Goal: Information Seeking & Learning: Learn about a topic

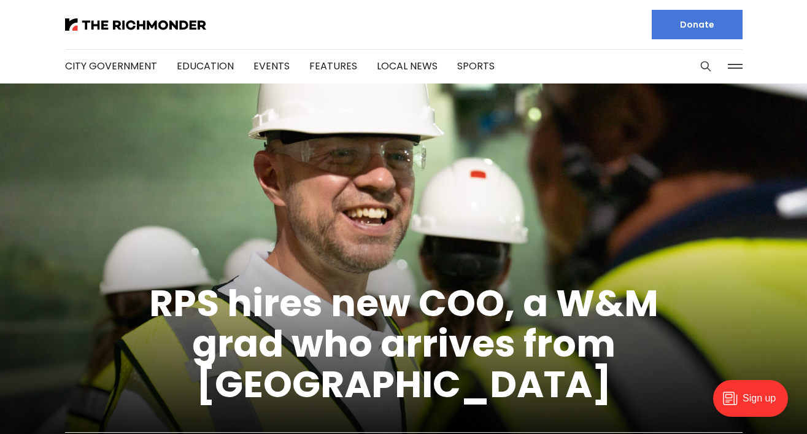
click at [726, 67] on button at bounding box center [735, 66] width 18 height 18
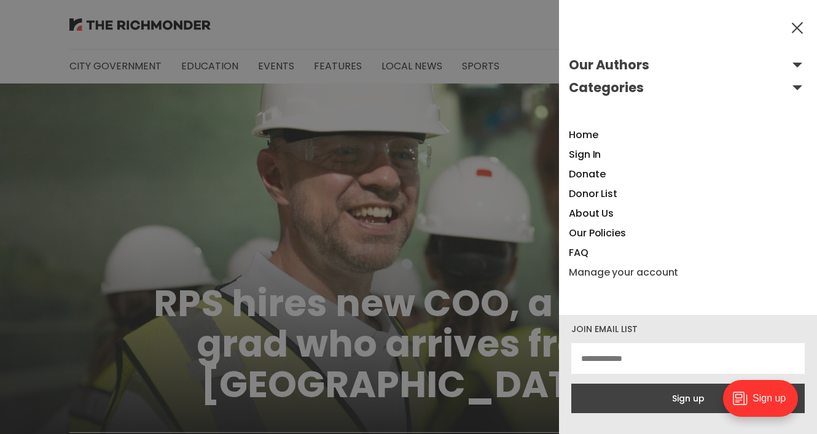
click at [621, 276] on link "Manage your account" at bounding box center [623, 272] width 109 height 14
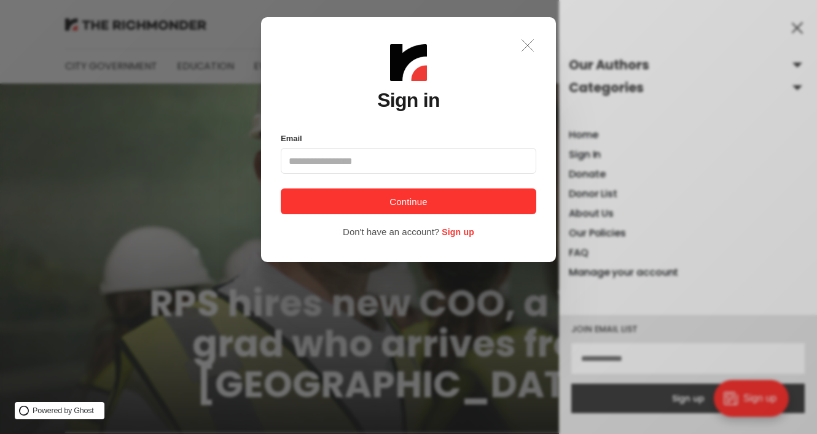
click at [530, 39] on icon ".a{fill:none;stroke:currentColor;stroke-linecap:round;stroke-linejoin:round;str…" at bounding box center [527, 45] width 27 height 27
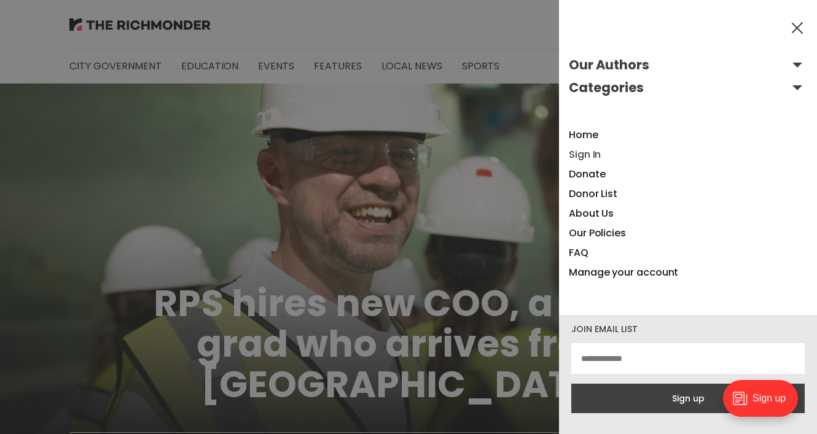
click at [596, 155] on link "Sign In" at bounding box center [585, 154] width 32 height 14
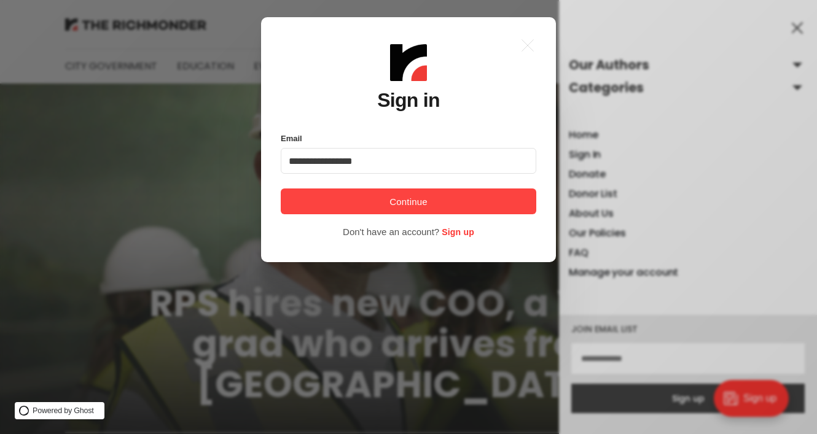
type input "**********"
click at [463, 201] on button "Continue" at bounding box center [408, 202] width 255 height 26
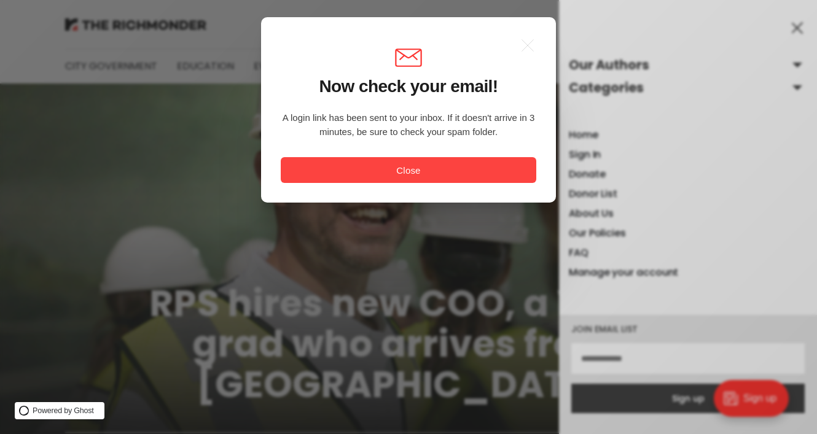
click at [442, 169] on button "Close" at bounding box center [408, 170] width 255 height 26
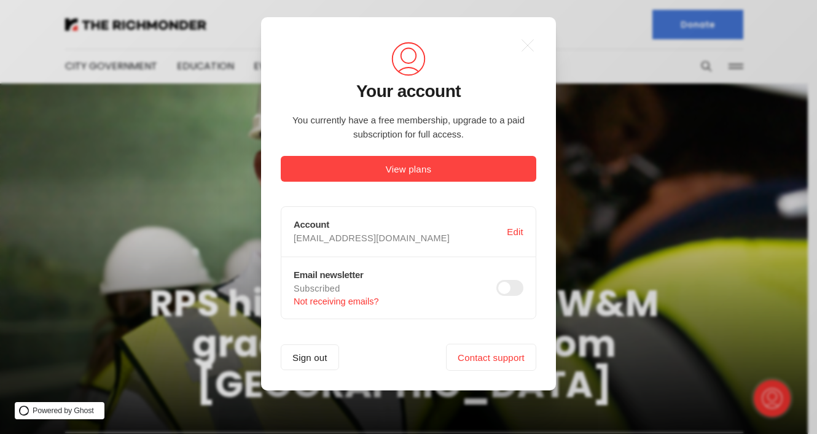
click at [446, 167] on button "View plans" at bounding box center [408, 169] width 255 height 26
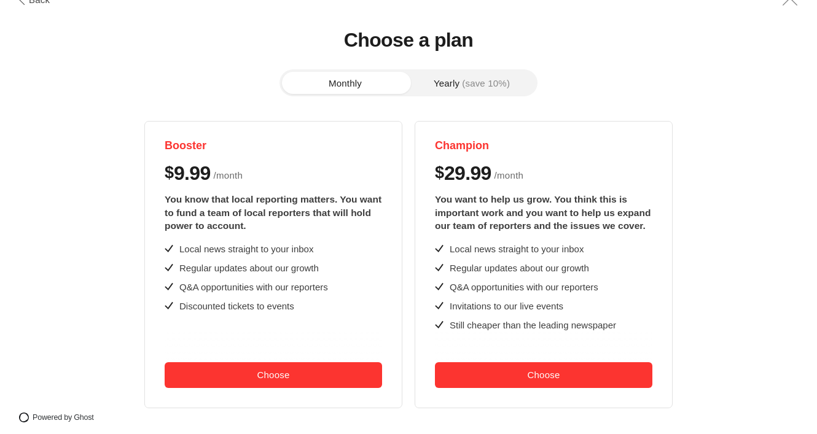
scroll to position [36, 0]
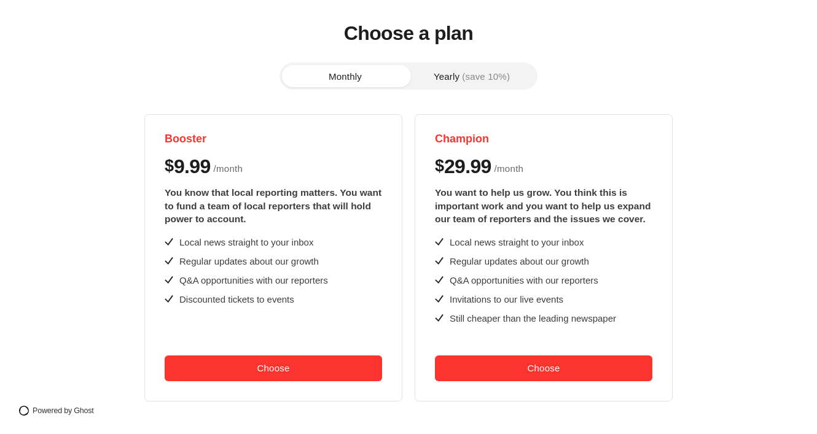
click at [464, 85] on button "Yearly (save 10%)" at bounding box center [471, 76] width 126 height 22
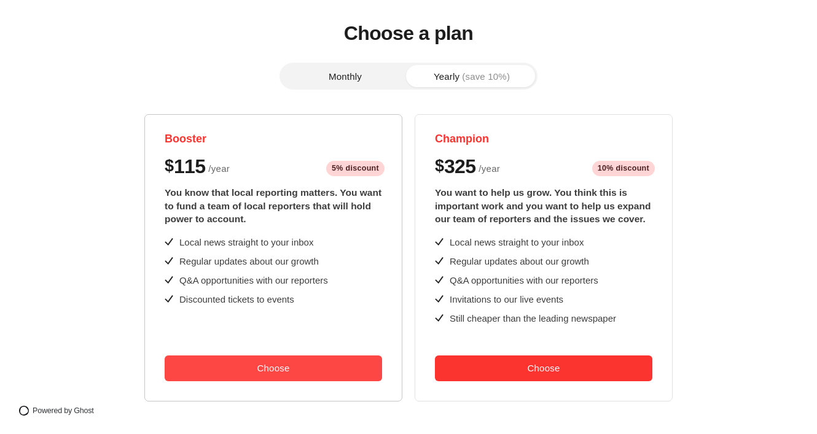
click at [354, 371] on button "Choose" at bounding box center [273, 369] width 217 height 26
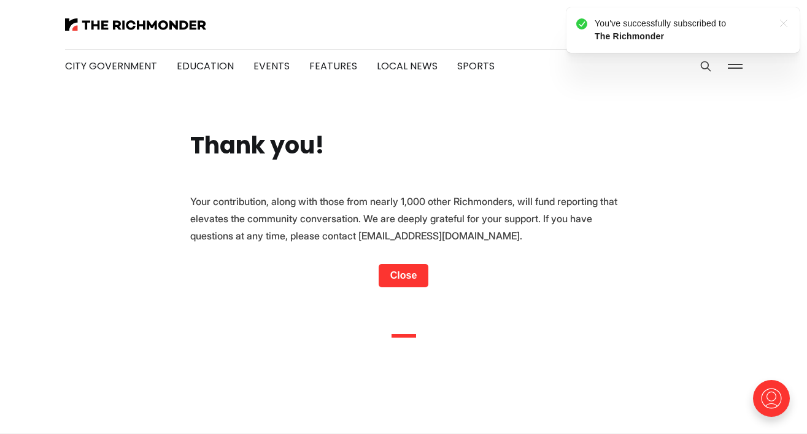
click at [787, 22] on icon ".a{fill:none;stroke:currentColor;stroke-linecap:round;stroke-linejoin:round;str…" at bounding box center [784, 24] width 20 height 20
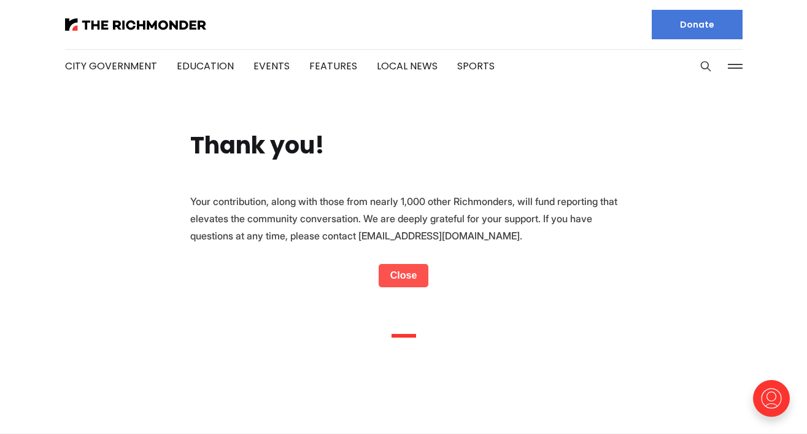
click at [415, 278] on link "Close" at bounding box center [404, 275] width 50 height 23
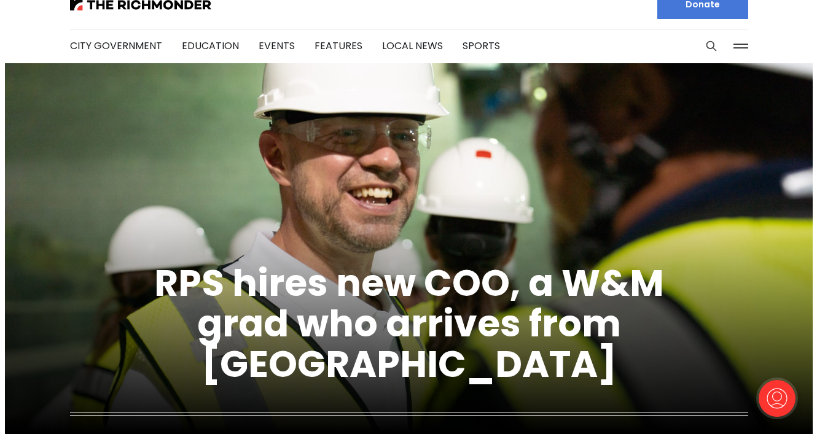
scroll to position [21, 0]
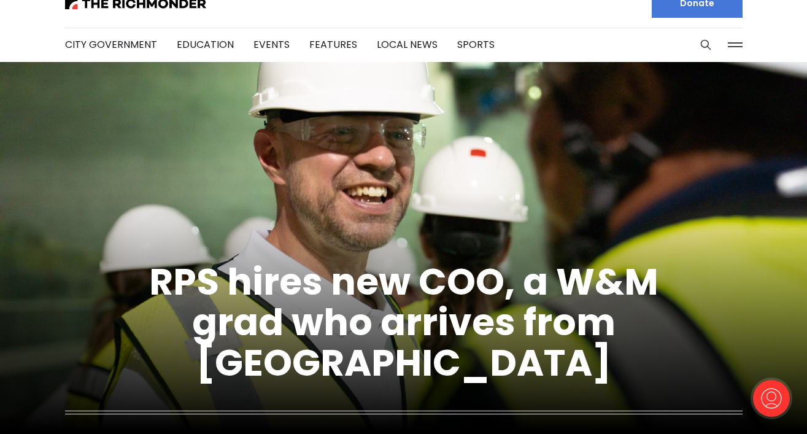
click at [730, 42] on button at bounding box center [735, 45] width 18 height 18
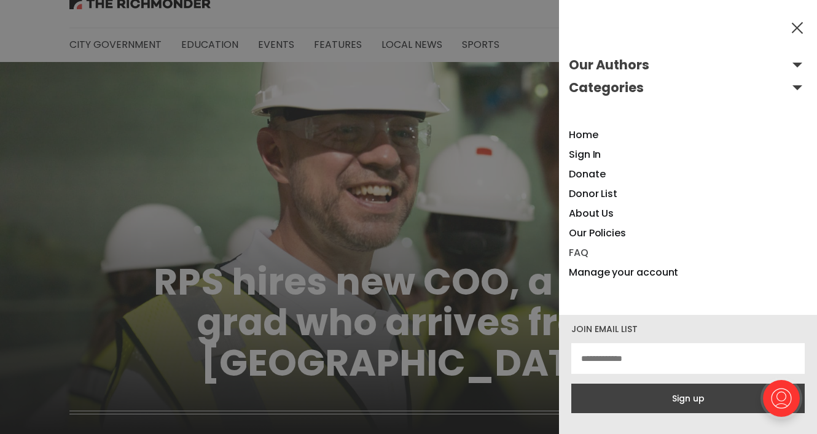
click at [586, 254] on link "FAQ" at bounding box center [579, 253] width 20 height 14
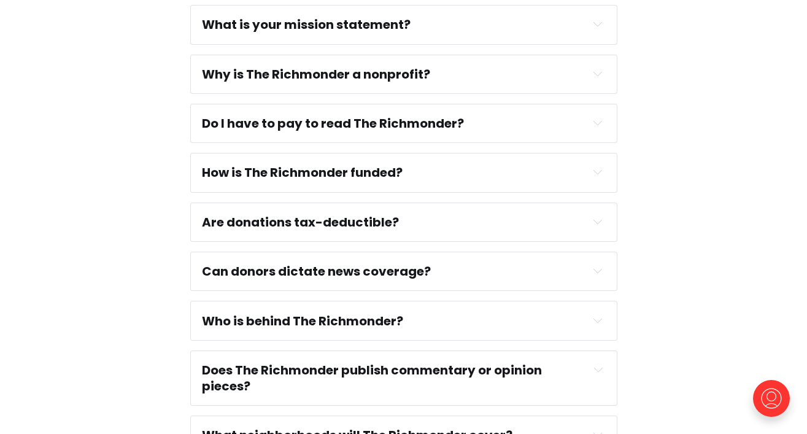
scroll to position [368, 0]
click at [545, 83] on div "Why is The Richmonder a nonprofit? The advertising-based business model of jour…" at bounding box center [403, 73] width 427 height 39
click at [604, 74] on button "Expand toggle to read content" at bounding box center [598, 73] width 15 height 15
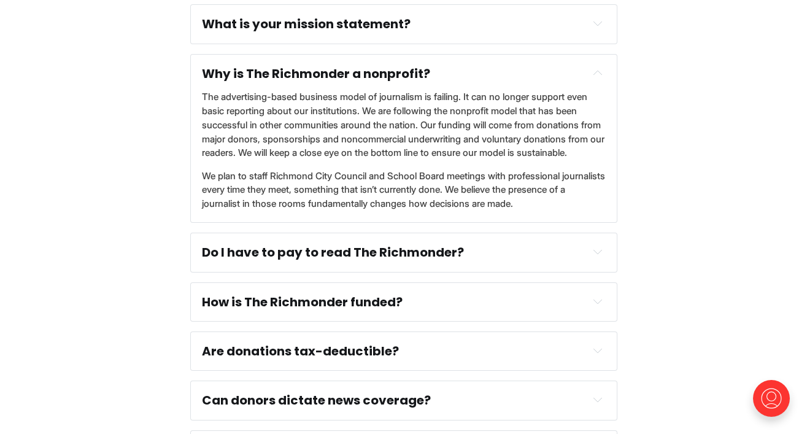
click at [604, 74] on button "Expand toggle to read content" at bounding box center [598, 73] width 15 height 15
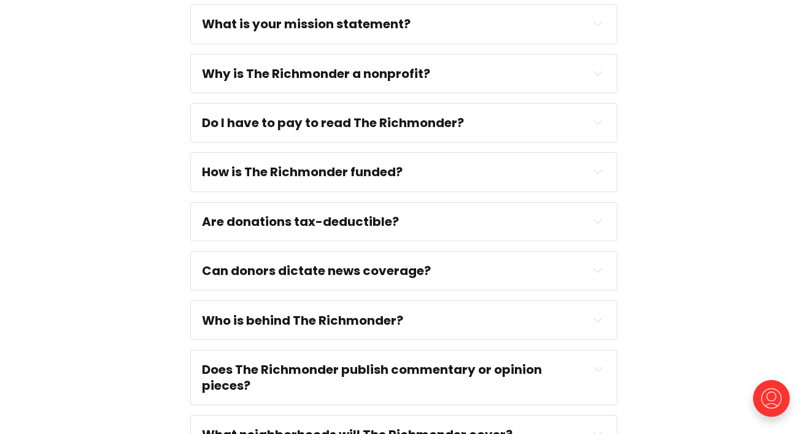
click at [698, 181] on section "What is The Richmonder? The Richmonder is a nonprofit news organization focusin…" at bounding box center [403, 264] width 807 height 881
click at [484, 125] on div "Do I have to pay to read The Richmonder?" at bounding box center [404, 123] width 404 height 16
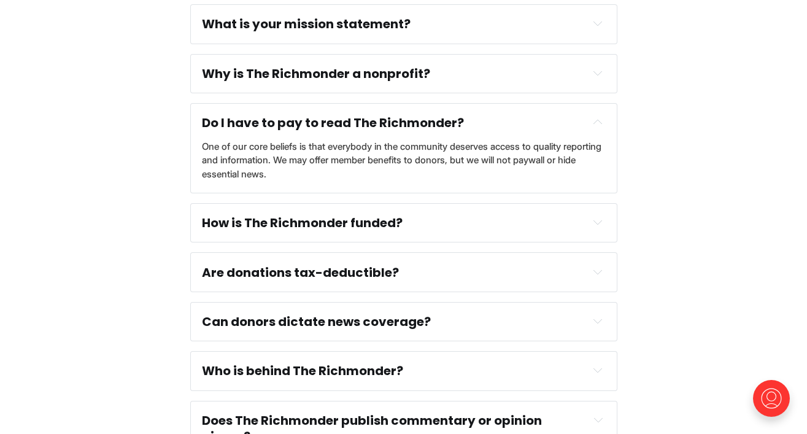
click at [484, 125] on div "Do I have to pay to read The Richmonder?" at bounding box center [404, 123] width 404 height 16
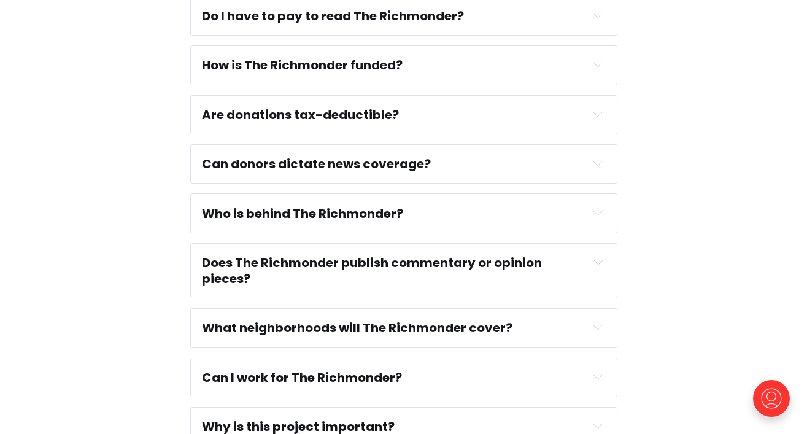
scroll to position [478, 0]
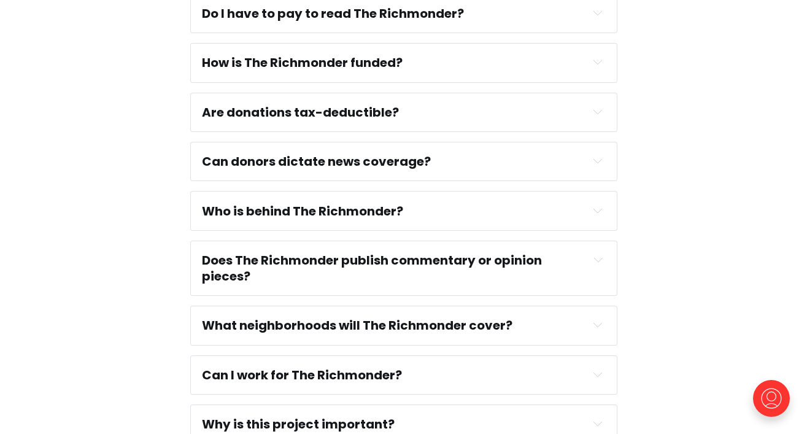
click at [604, 53] on div "How is The Richmonder funded? Through your generosity. We have membership optio…" at bounding box center [403, 62] width 427 height 39
click at [602, 57] on button "Expand toggle to read content" at bounding box center [598, 62] width 15 height 15
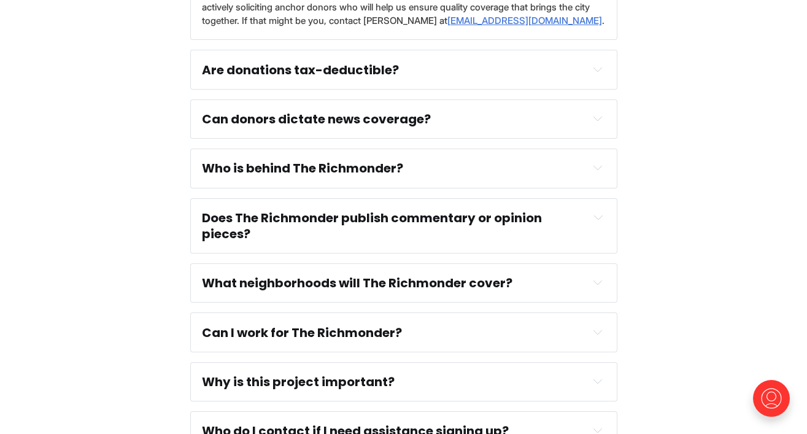
scroll to position [572, 0]
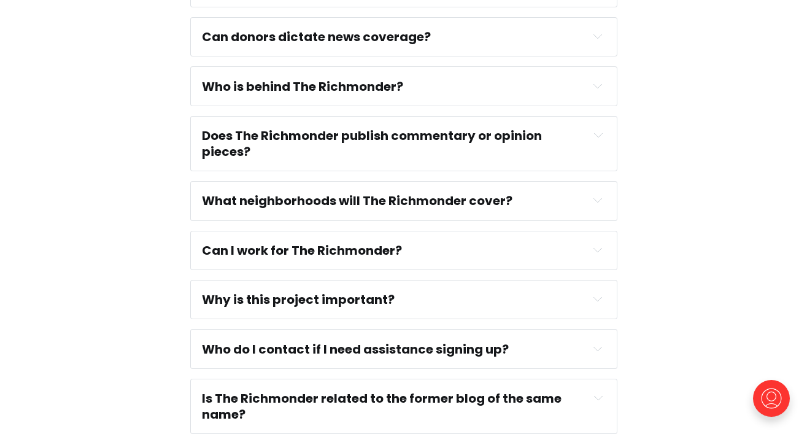
scroll to position [714, 0]
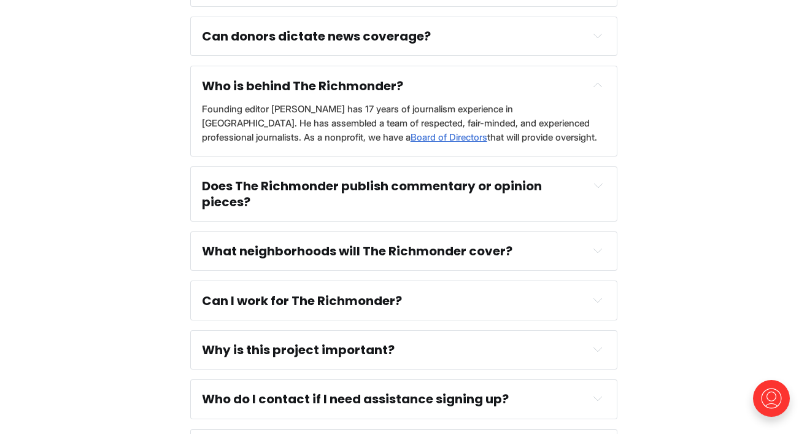
click at [706, 242] on section "What is The Richmonder? The Richmonder is a nonprofit news organization focusin…" at bounding box center [403, 0] width 807 height 1042
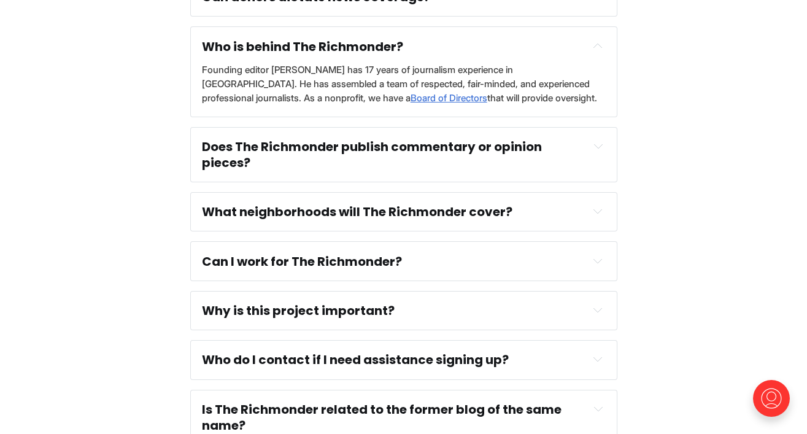
scroll to position [754, 0]
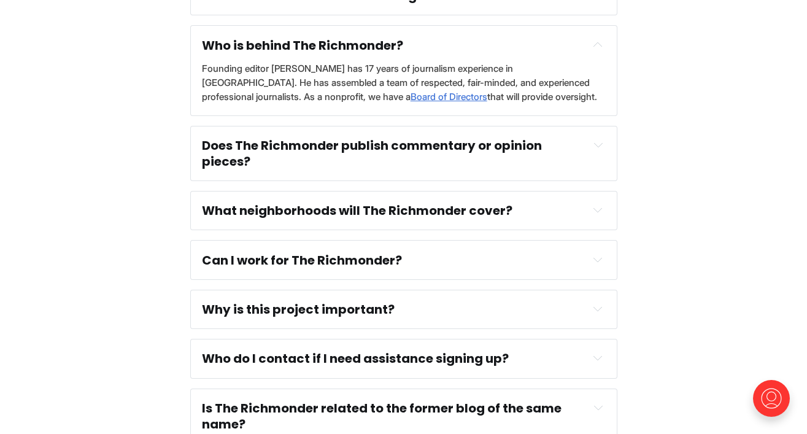
click at [586, 146] on div "Does The Richmonder publish commentary or opinion pieces?" at bounding box center [404, 154] width 404 height 32
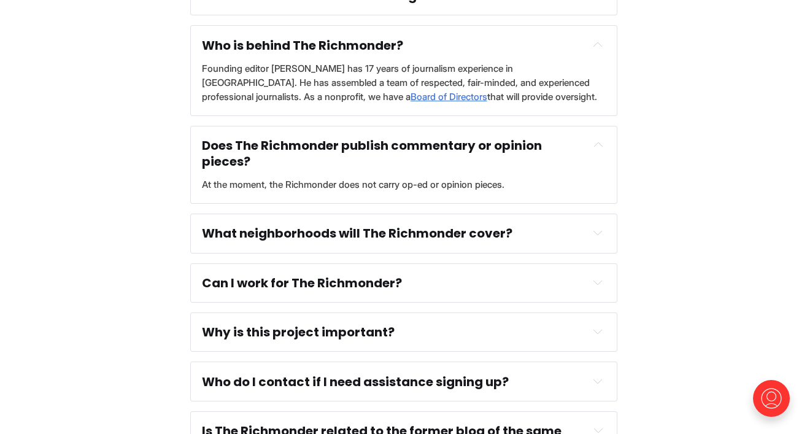
click at [585, 152] on div "Does The Richmonder publish commentary or opinion pieces?" at bounding box center [404, 154] width 404 height 32
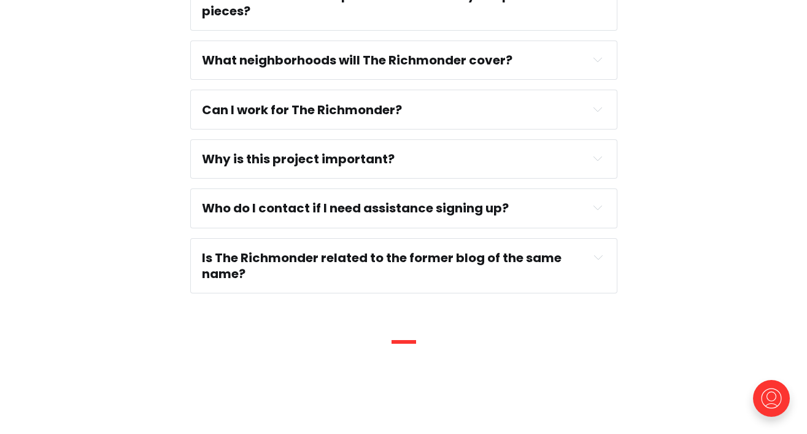
scroll to position [917, 0]
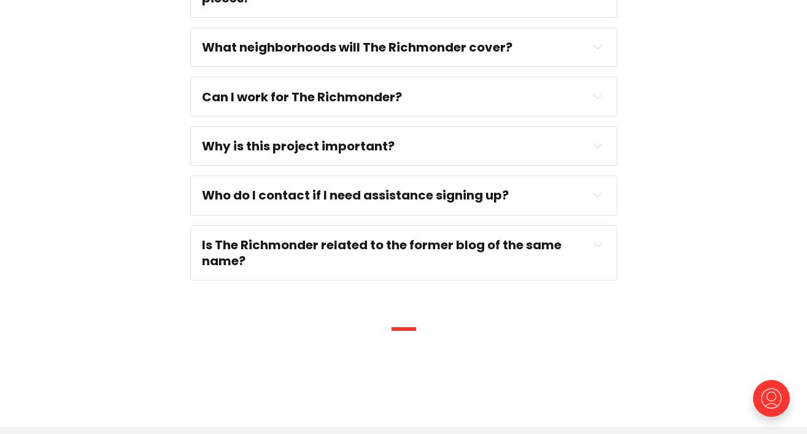
click at [603, 189] on button "Expand toggle to read content" at bounding box center [598, 194] width 15 height 15
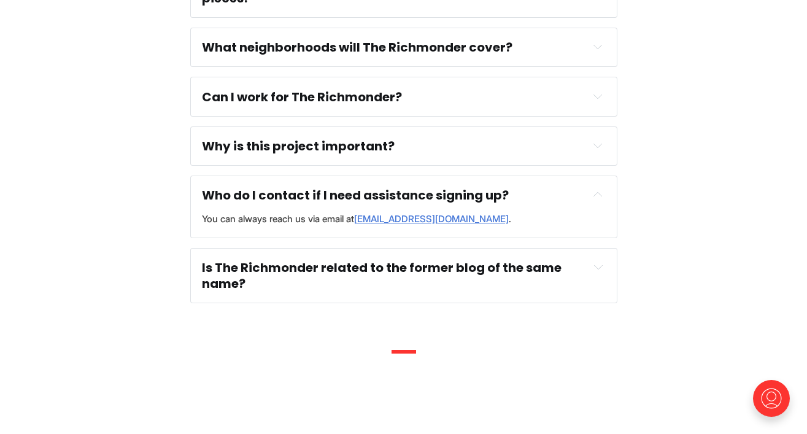
click at [603, 189] on button "Expand toggle to read content" at bounding box center [598, 194] width 15 height 15
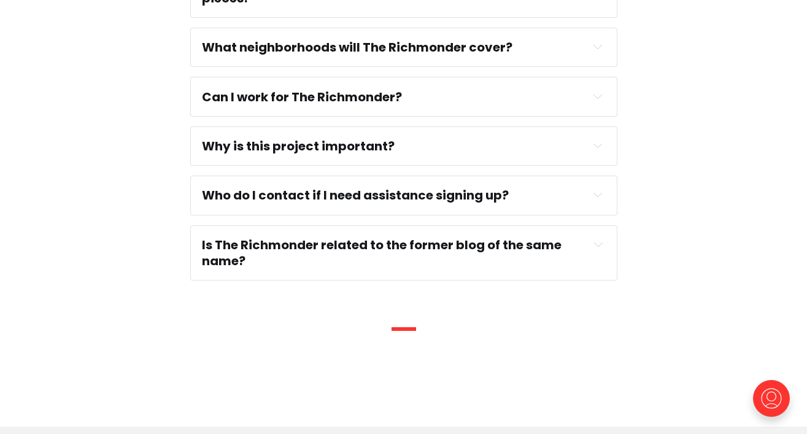
click at [605, 136] on div "Why is this project important? The Brookings Institute found that when a city l…" at bounding box center [403, 145] width 427 height 39
click at [605, 148] on button "Expand toggle to read content" at bounding box center [598, 145] width 15 height 15
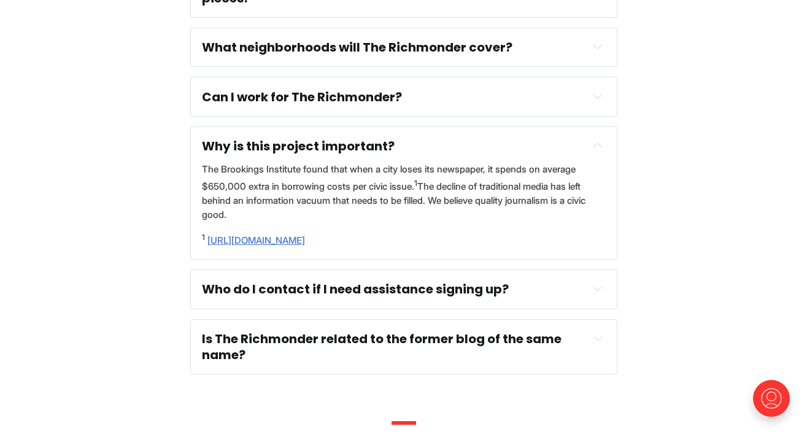
click at [603, 147] on button "Expand toggle to read content" at bounding box center [598, 145] width 15 height 15
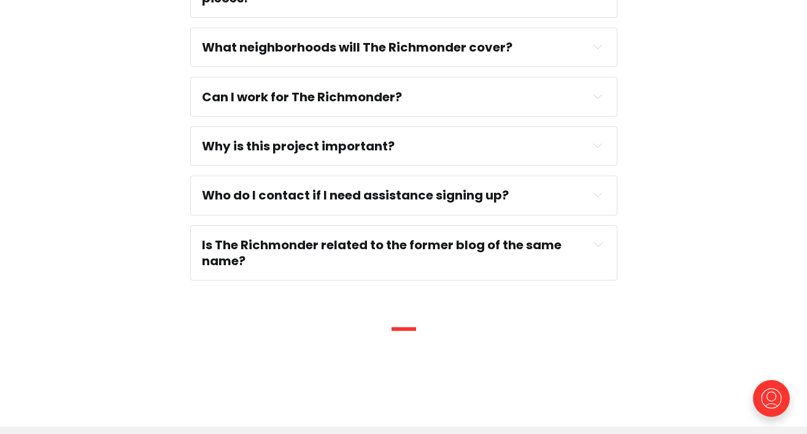
click at [603, 92] on button "Expand toggle to read content" at bounding box center [598, 96] width 15 height 15
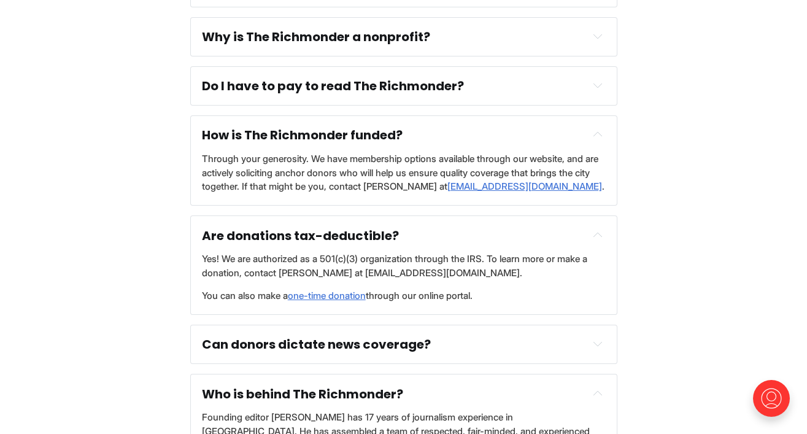
scroll to position [415, 0]
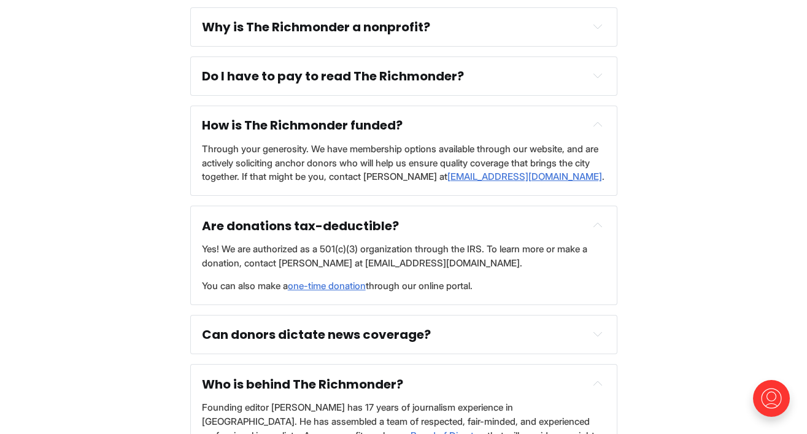
click at [461, 332] on div "Can donors dictate news coverage?" at bounding box center [404, 335] width 404 height 16
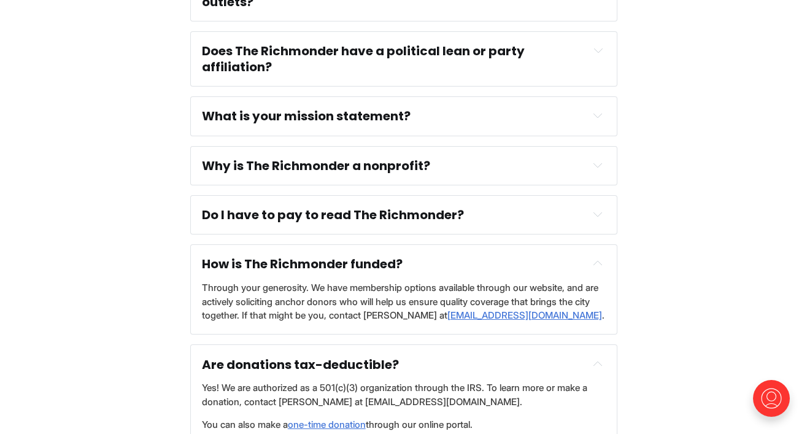
scroll to position [0, 0]
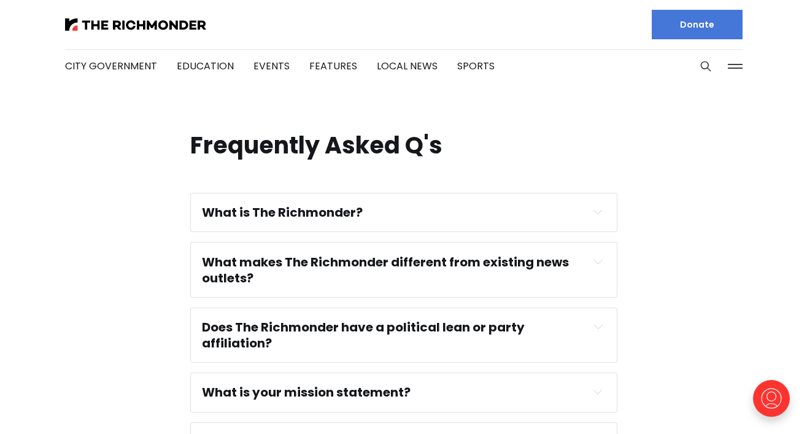
click at [737, 65] on button at bounding box center [735, 66] width 18 height 18
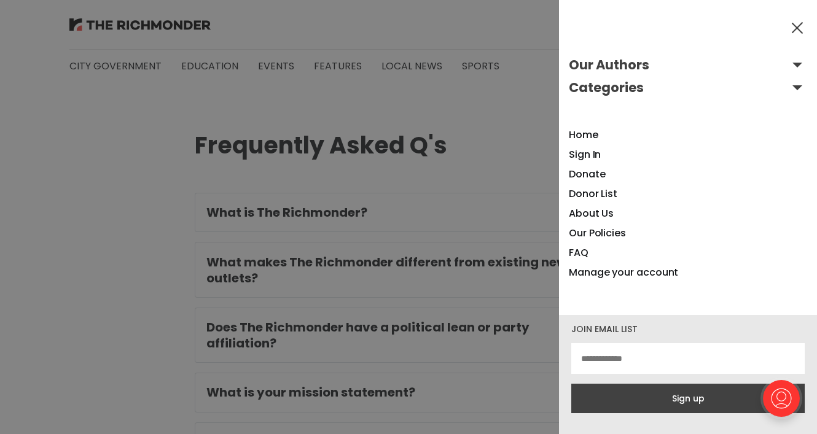
click at [795, 29] on button at bounding box center [797, 27] width 18 height 18
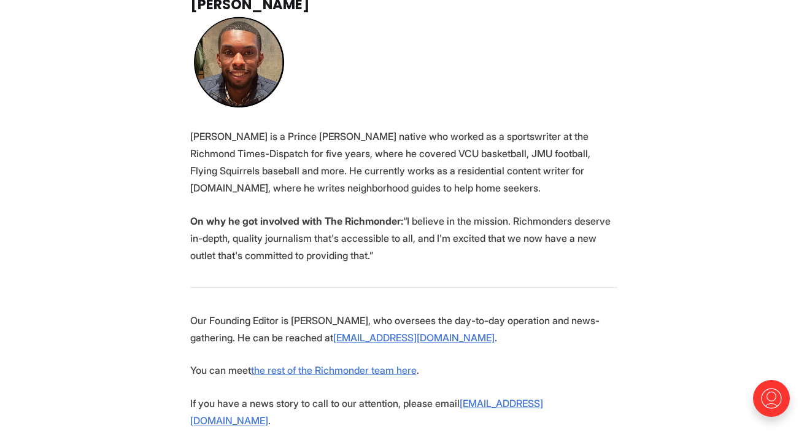
scroll to position [2268, 0]
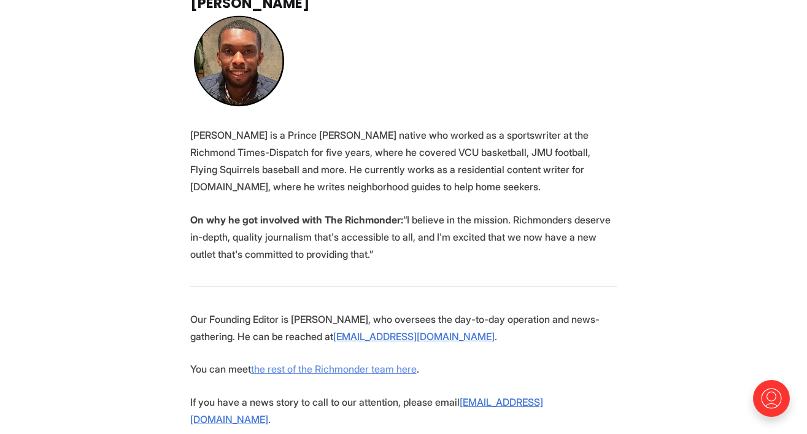
click at [354, 363] on link "the rest of the Richmonder team here" at bounding box center [334, 369] width 166 height 12
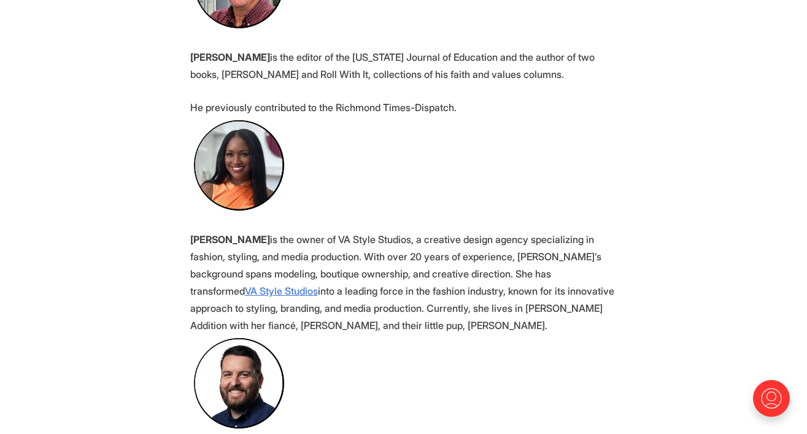
scroll to position [991, 0]
